Goal: Check status

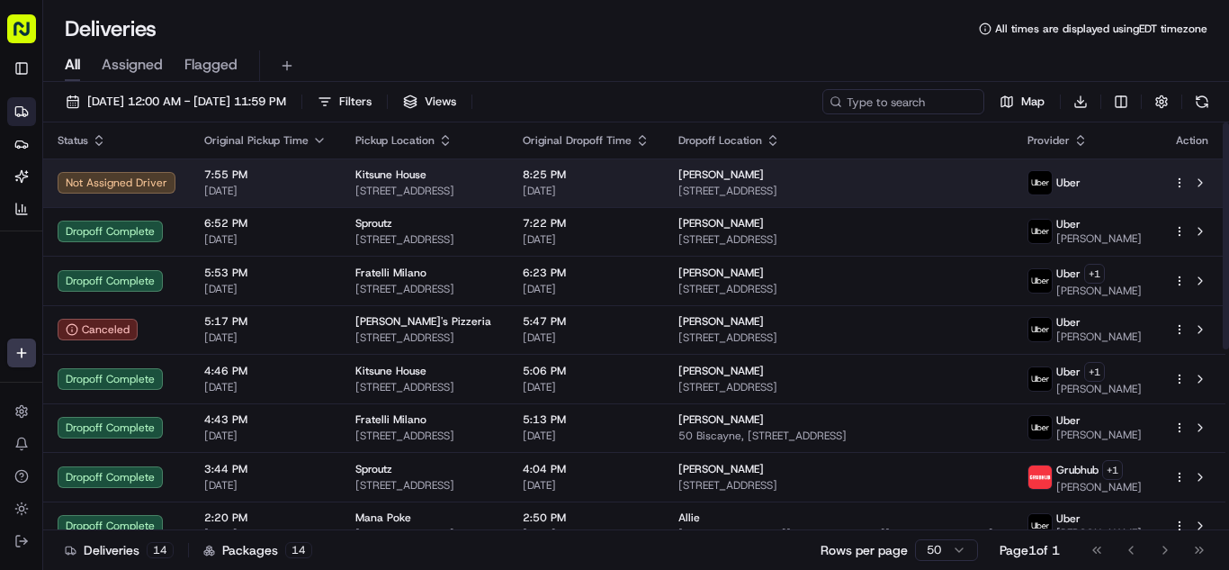
click at [303, 197] on span "[DATE]" at bounding box center [265, 191] width 122 height 14
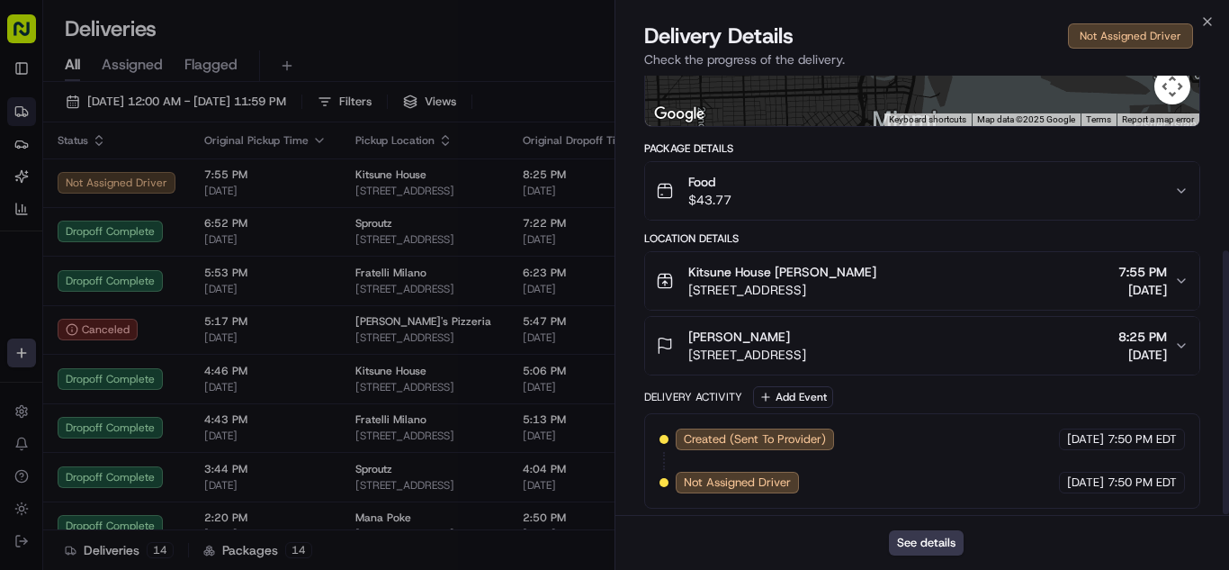
scroll to position [293, 0]
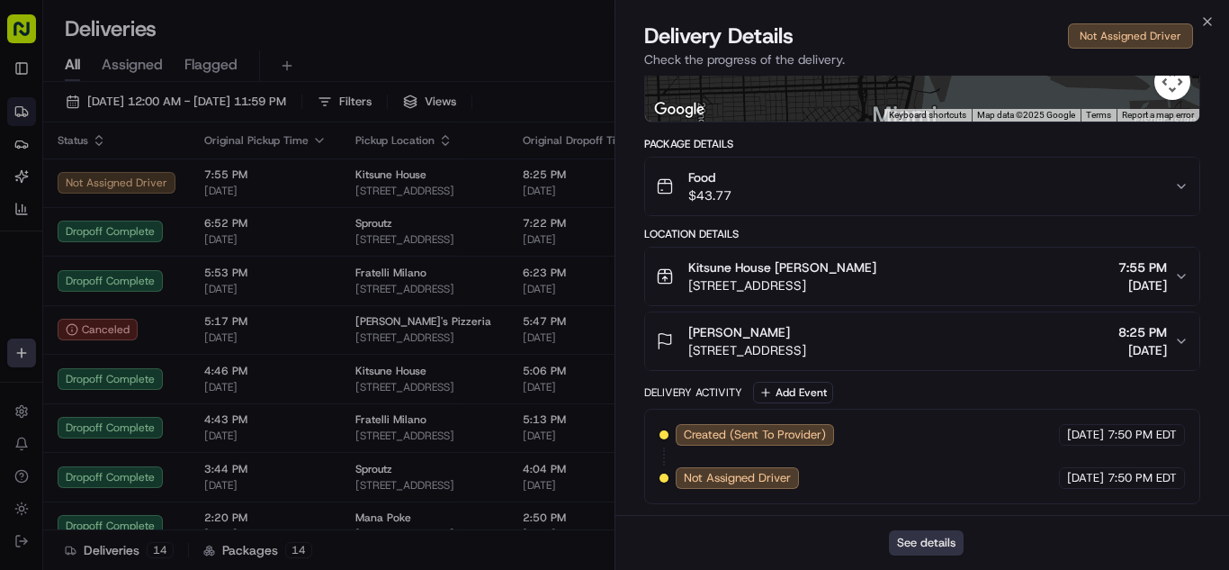
click at [938, 547] on button "See details" at bounding box center [926, 542] width 75 height 25
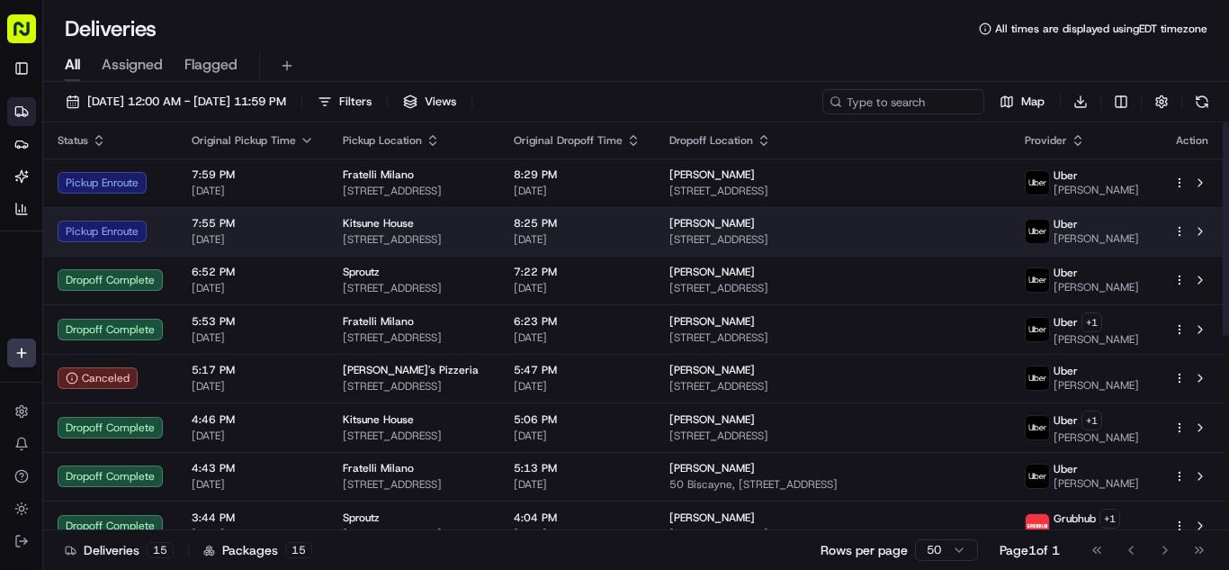
click at [297, 235] on span "[DATE]" at bounding box center [253, 239] width 122 height 14
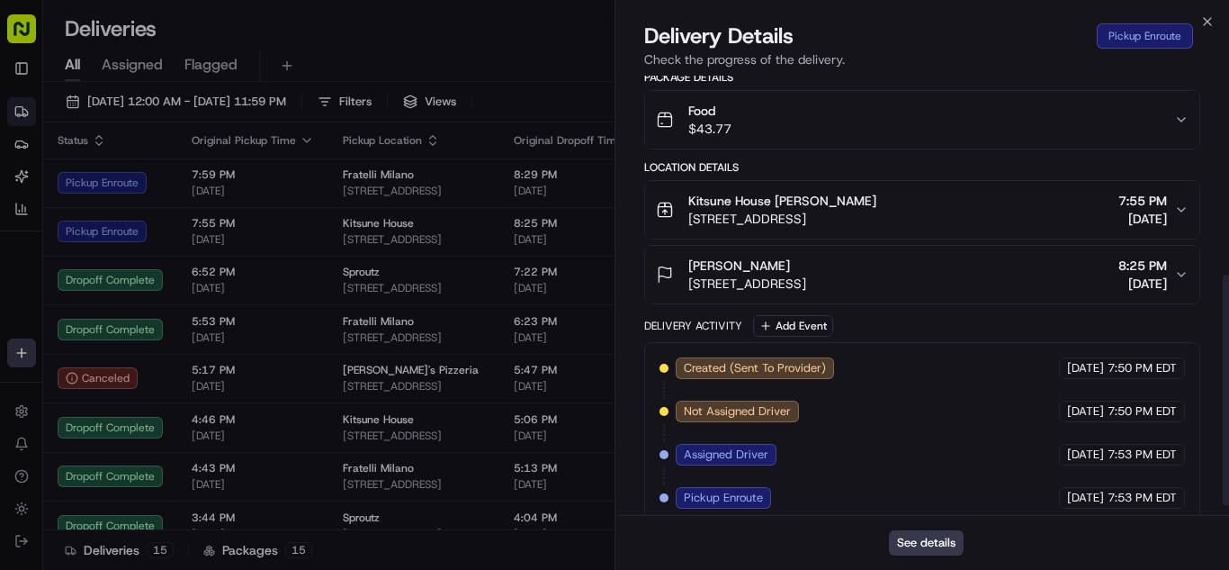
scroll to position [394, 0]
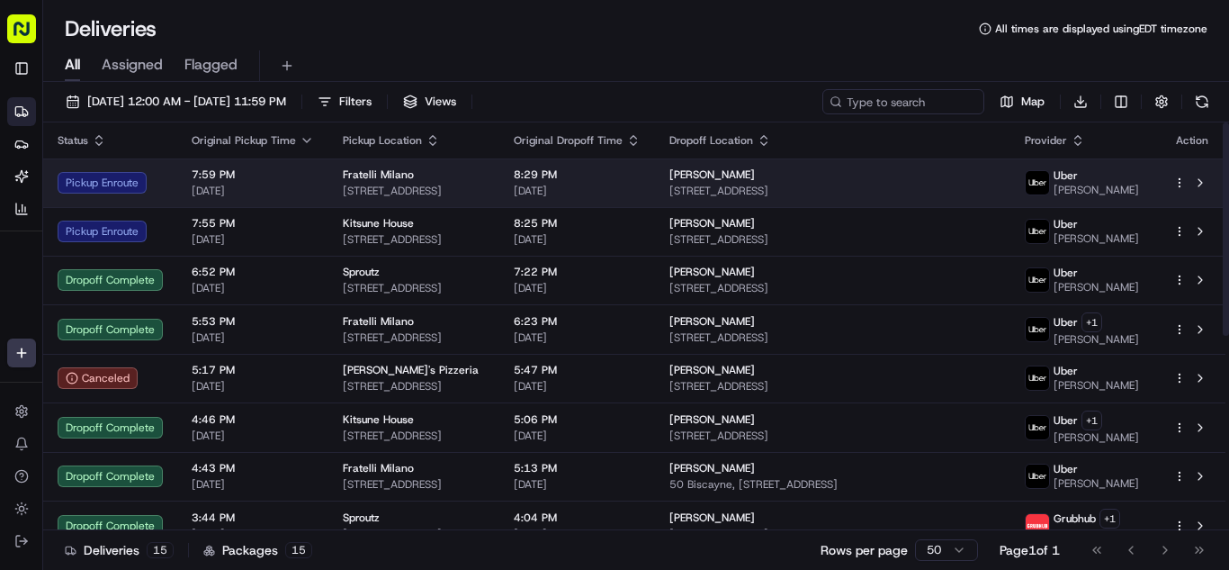
click at [277, 183] on div "7:59 PM 08/21/2025" at bounding box center [253, 182] width 122 height 31
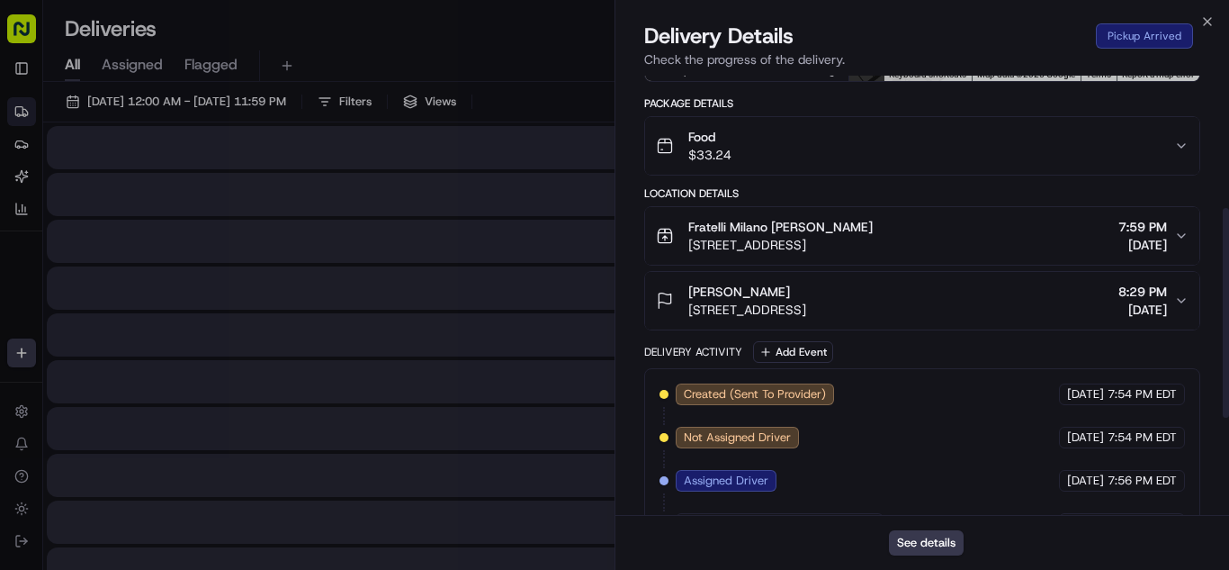
scroll to position [480, 0]
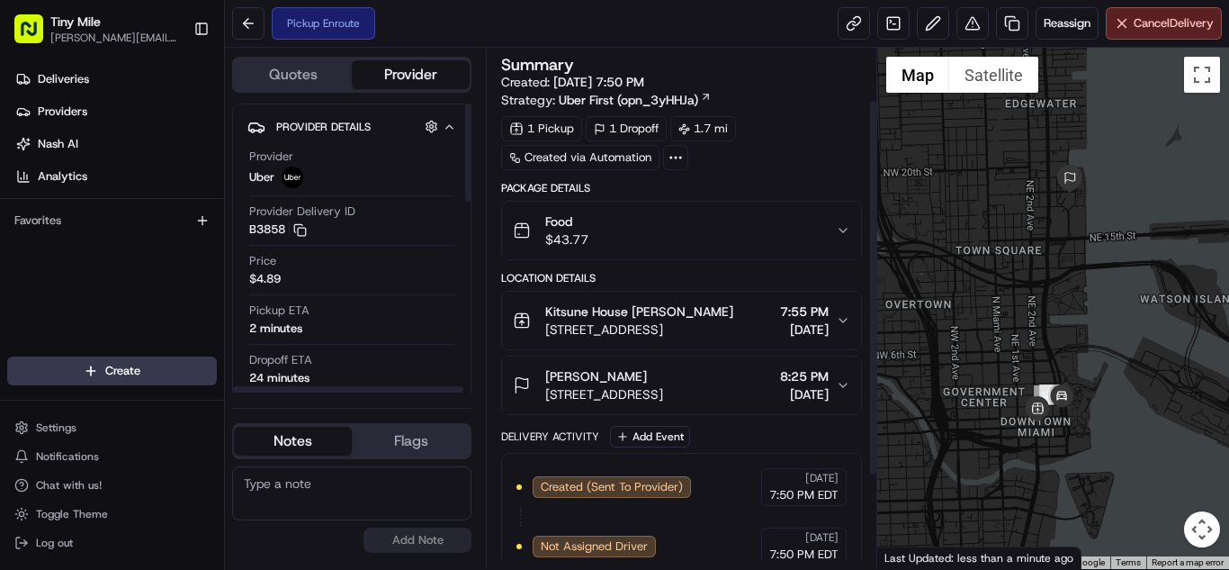
scroll to position [199, 0]
